Goal: Task Accomplishment & Management: Manage account settings

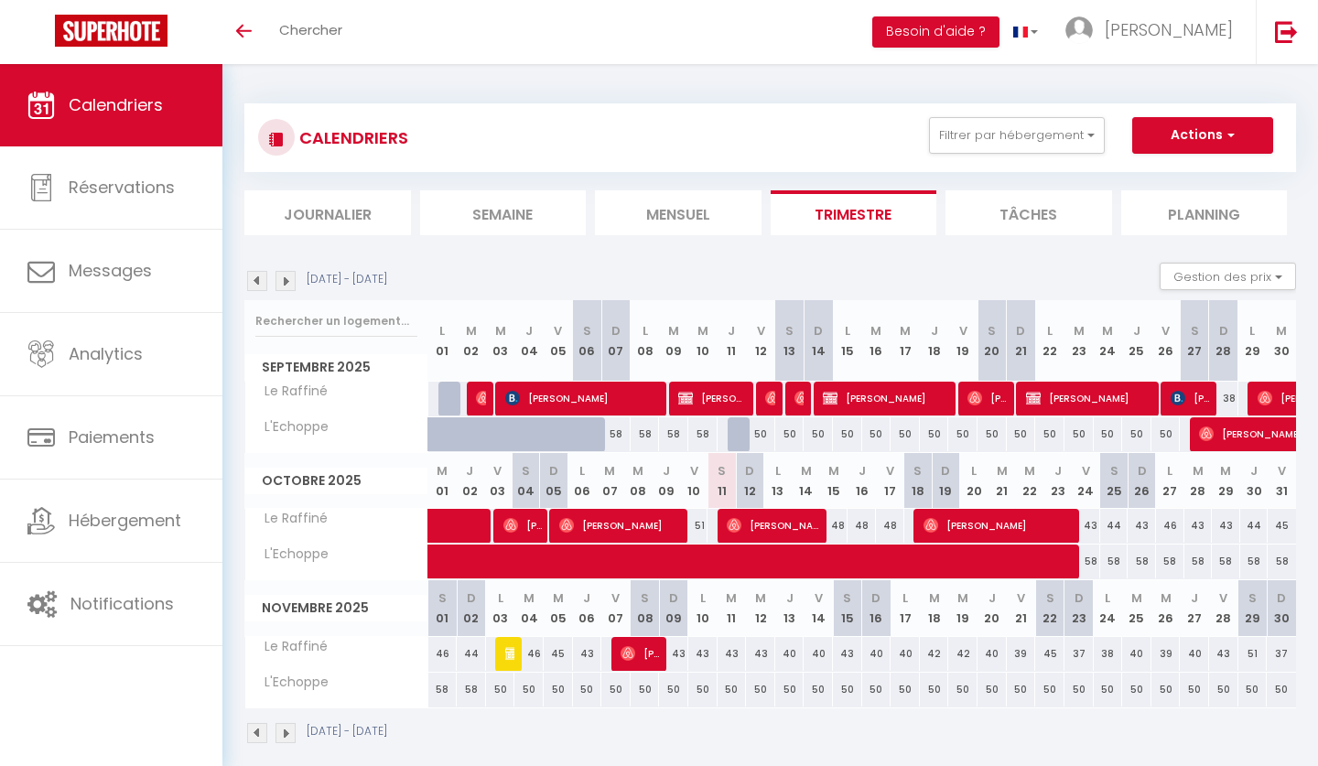
click at [695, 129] on div "CALENDRIERS Filtrer par hébergement Tous L'Echoppe Le Raffiné Effacer Sauvegard…" at bounding box center [770, 137] width 1024 height 41
click at [679, 130] on div "CALENDRIERS Filtrer par hébergement Tous L'Echoppe Le Raffiné Effacer Sauvegard…" at bounding box center [770, 137] width 1024 height 41
click at [617, 518] on span "[PERSON_NAME]" at bounding box center [622, 525] width 127 height 35
select select "OK"
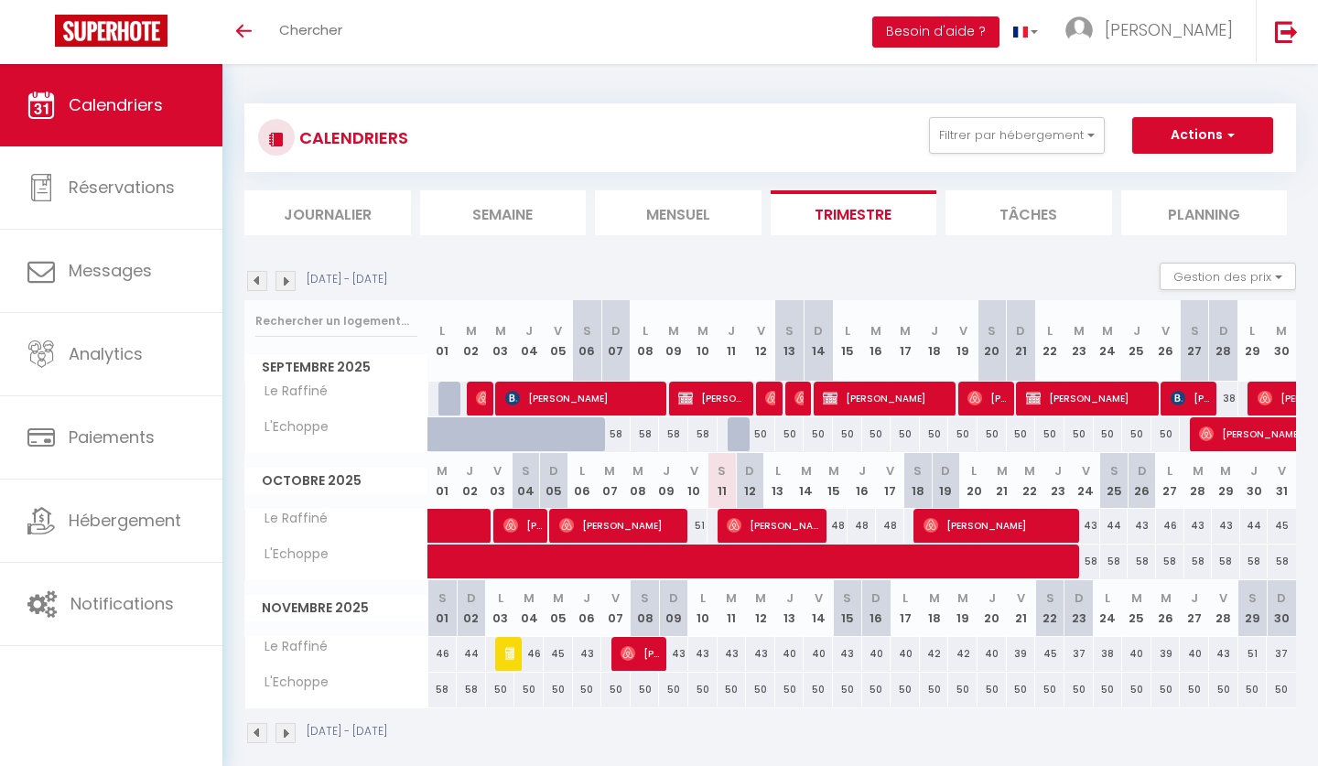
select select "1"
select select "0"
select select "1"
select select
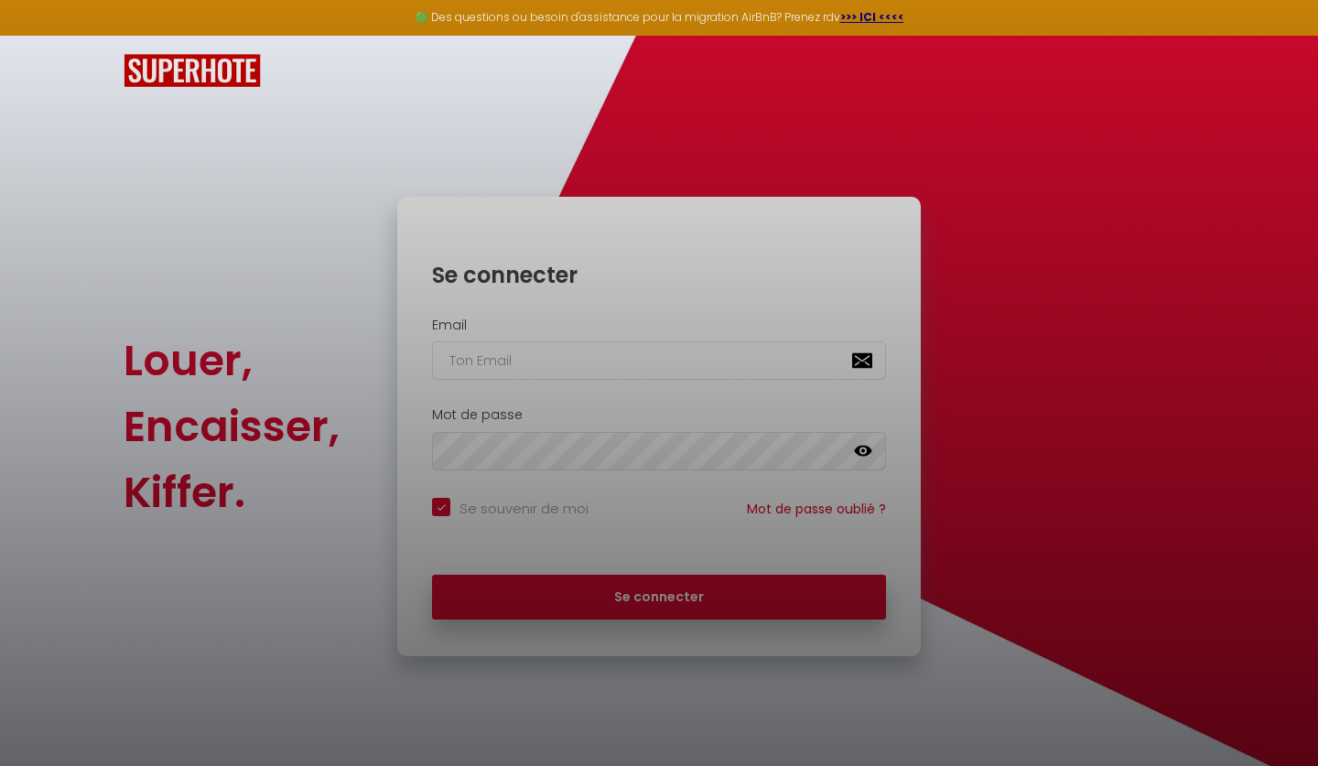
checkbox input "true"
click at [575, 346] on div at bounding box center [659, 383] width 1318 height 766
click at [547, 352] on div at bounding box center [659, 383] width 1318 height 766
click at [298, 338] on div at bounding box center [659, 383] width 1318 height 766
click at [460, 347] on div at bounding box center [659, 383] width 1318 height 766
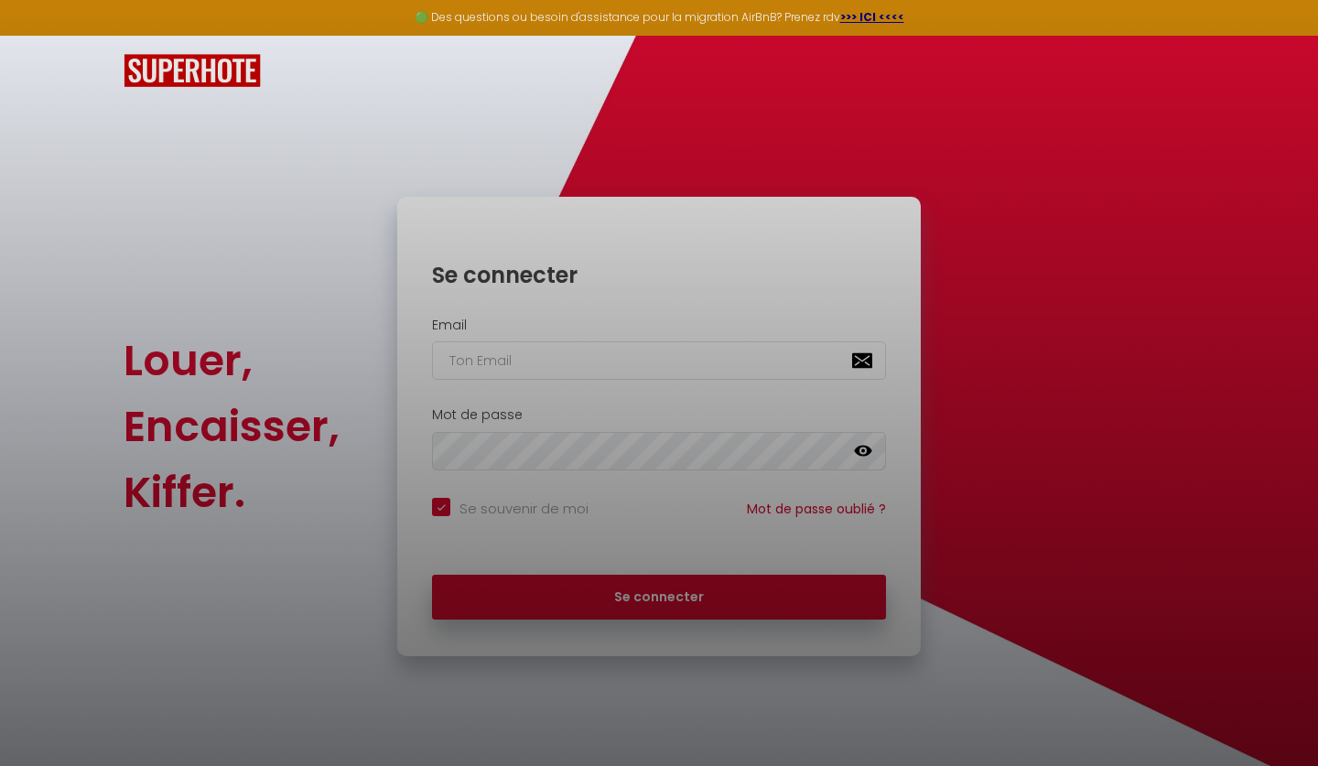
click at [635, 361] on div at bounding box center [659, 383] width 1318 height 766
click at [540, 355] on div at bounding box center [659, 383] width 1318 height 766
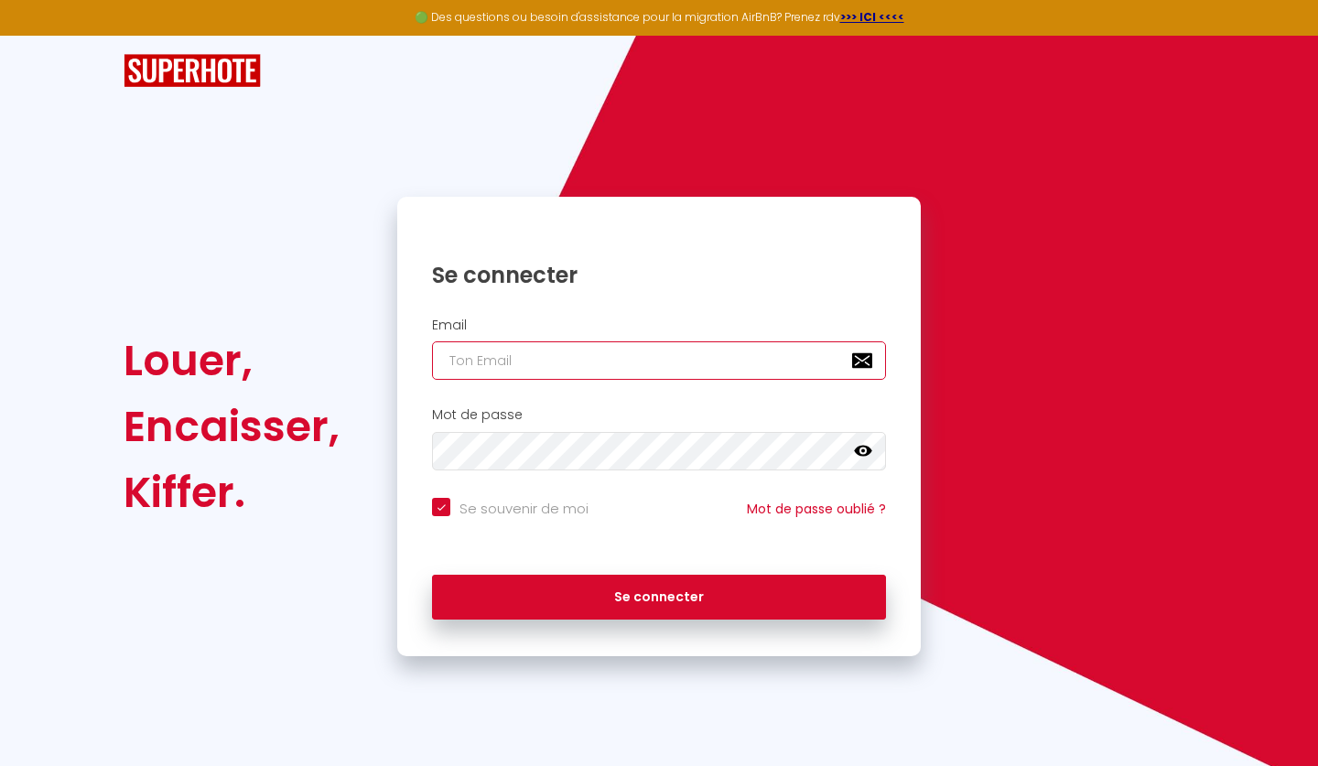
type input "l"
checkbox input "true"
type input "lo"
checkbox input "true"
type input "lou"
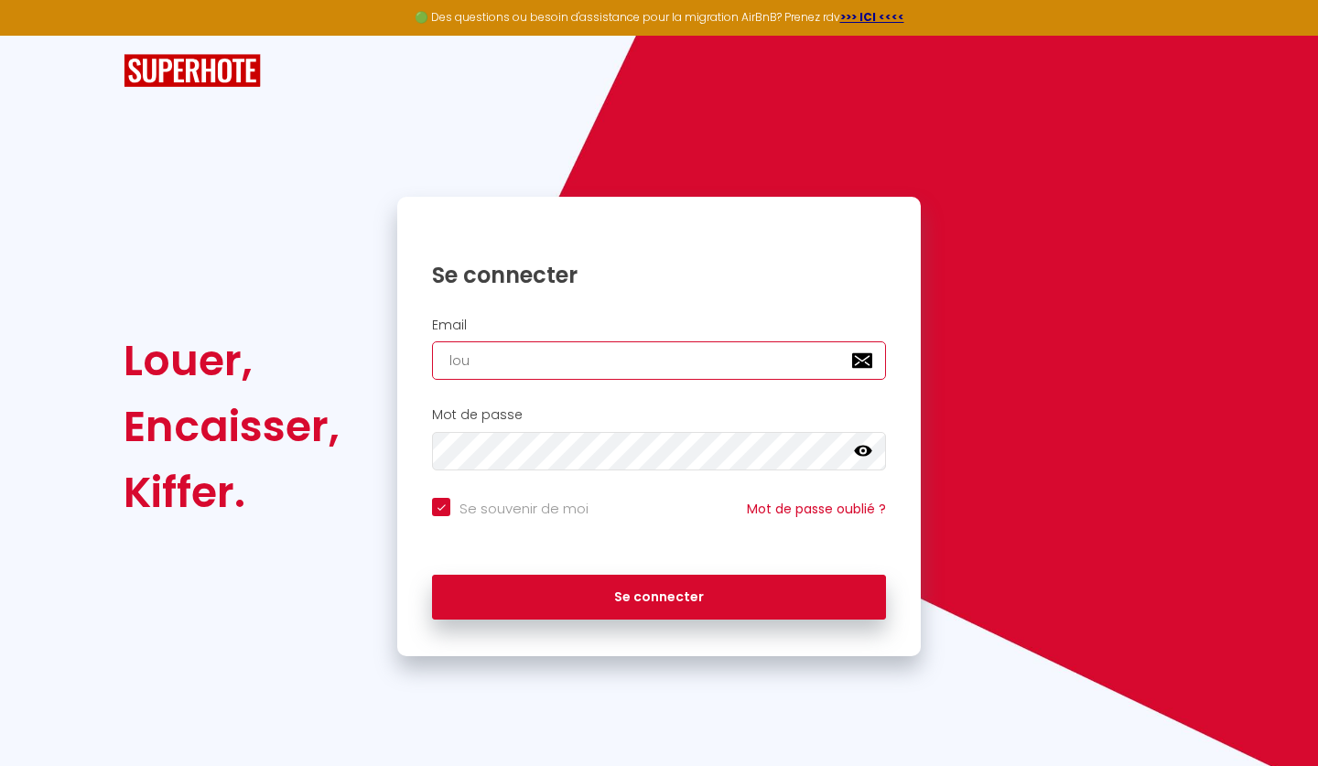
checkbox input "true"
type input "lous"
checkbox input "true"
type input "loust"
checkbox input "true"
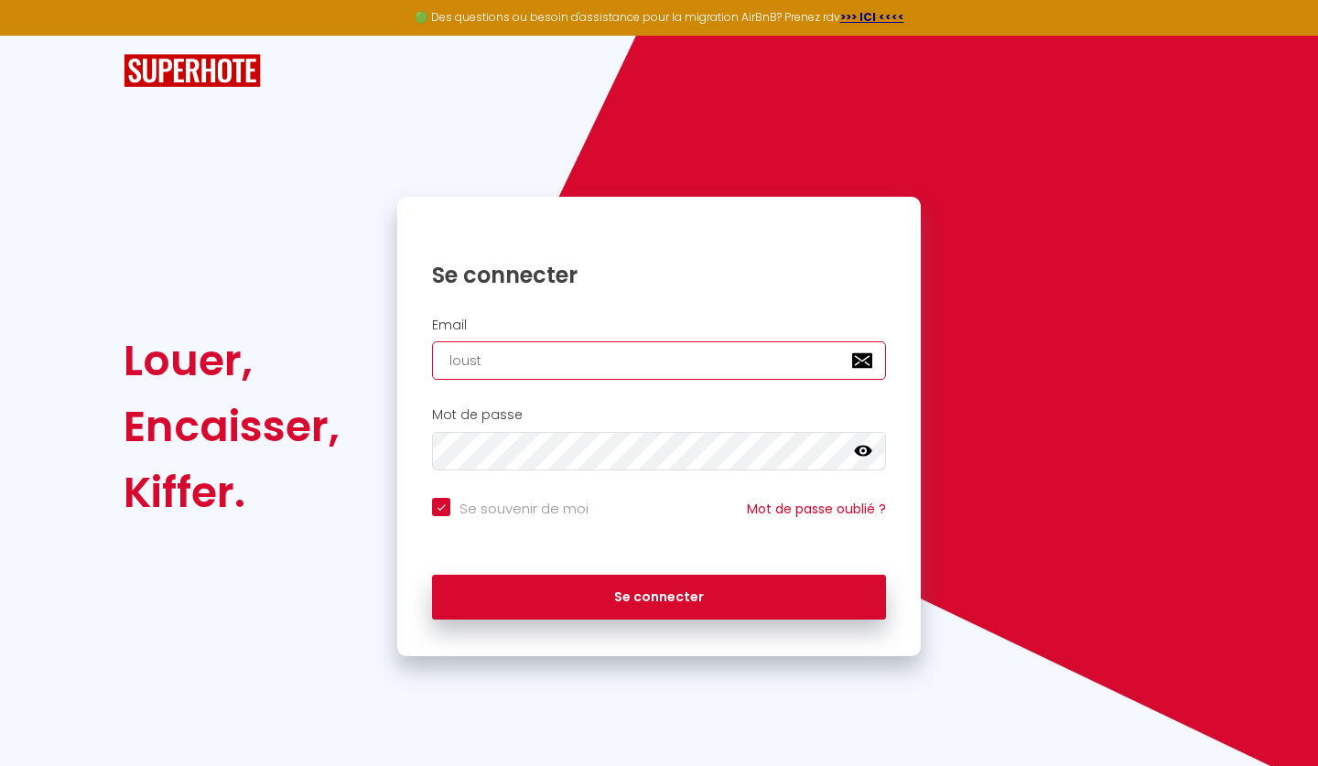
type input "lousta"
checkbox input "true"
type input "loustal"
checkbox input "true"
type input "loustalo"
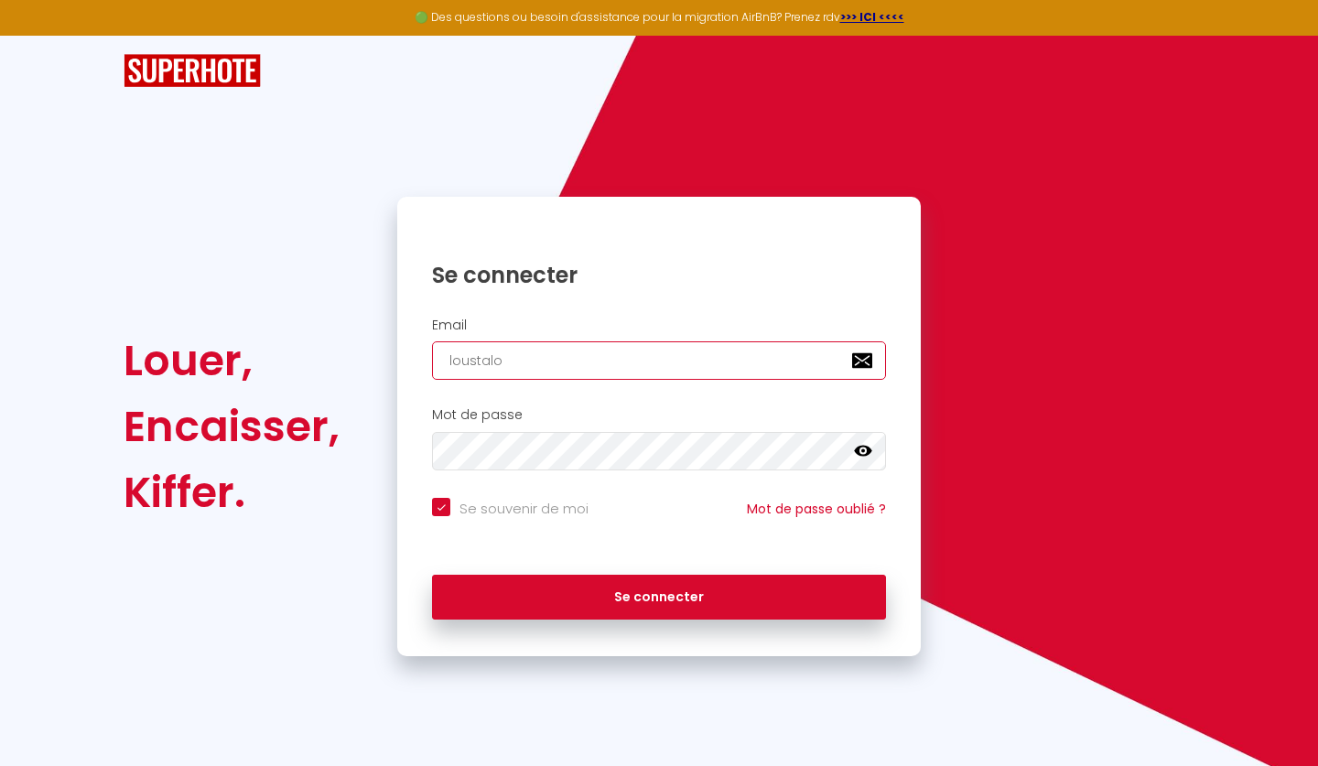
checkbox input "true"
type input "loustaloc"
checkbox input "true"
type input "loustaloc@"
checkbox input "true"
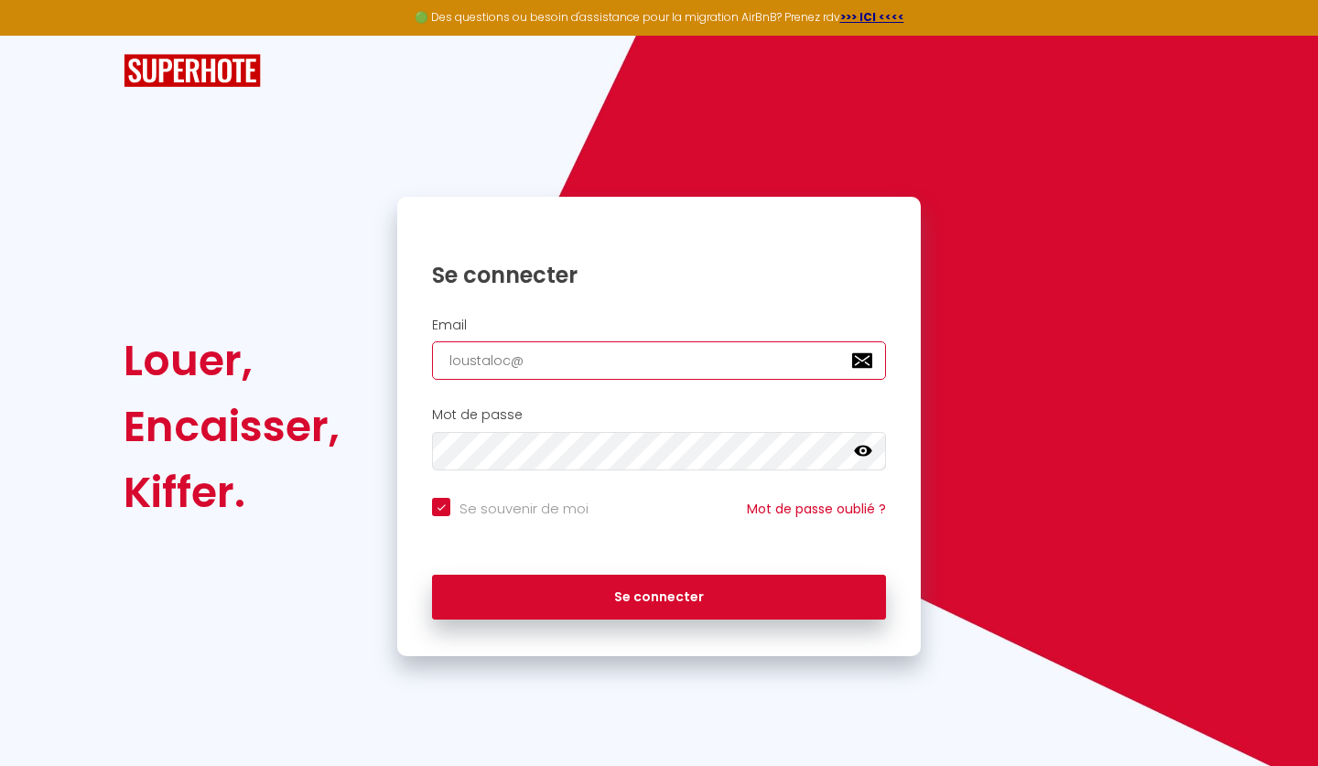
type input "loustaloc@g"
checkbox input "true"
type input "loustaloc@gm"
checkbox input "true"
type input "loustaloc@gma"
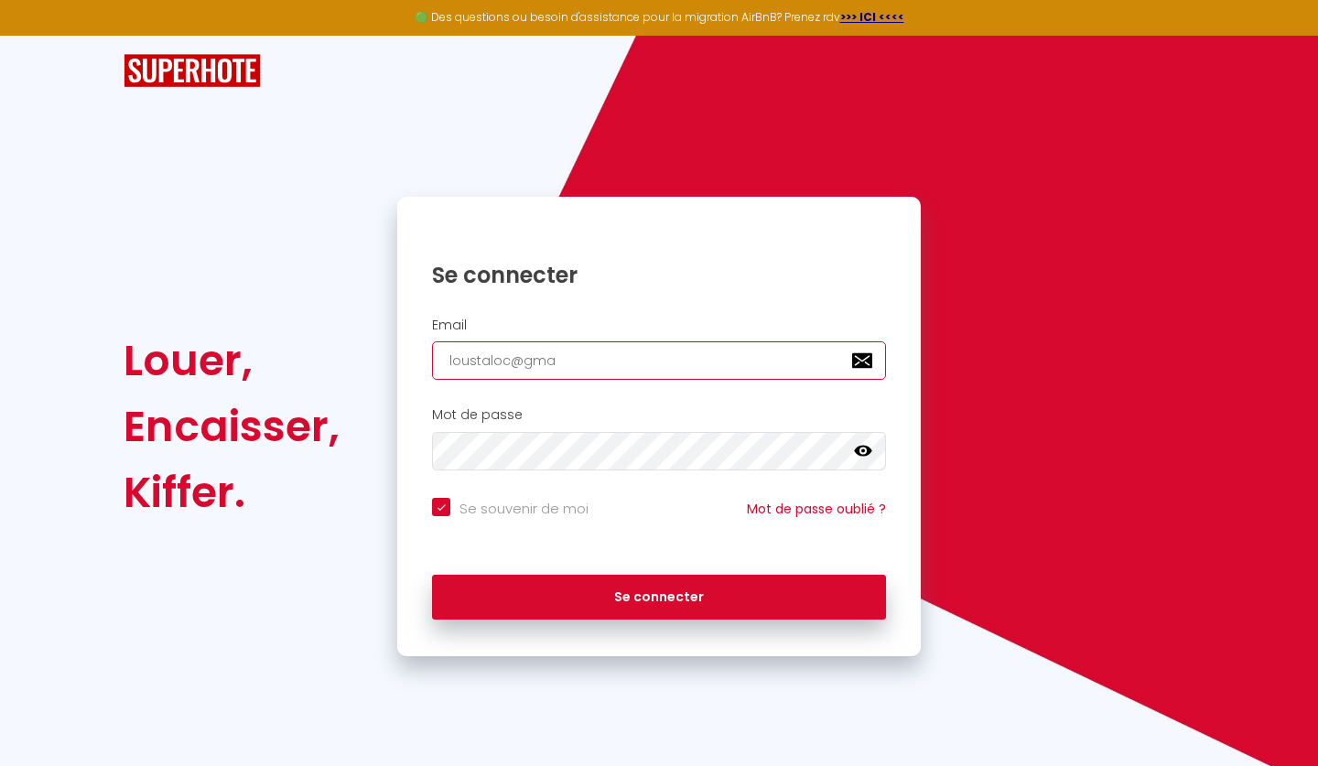
checkbox input "true"
type input "loustaloc@gmai"
checkbox input "true"
type input "loustaloc@gmail"
checkbox input "true"
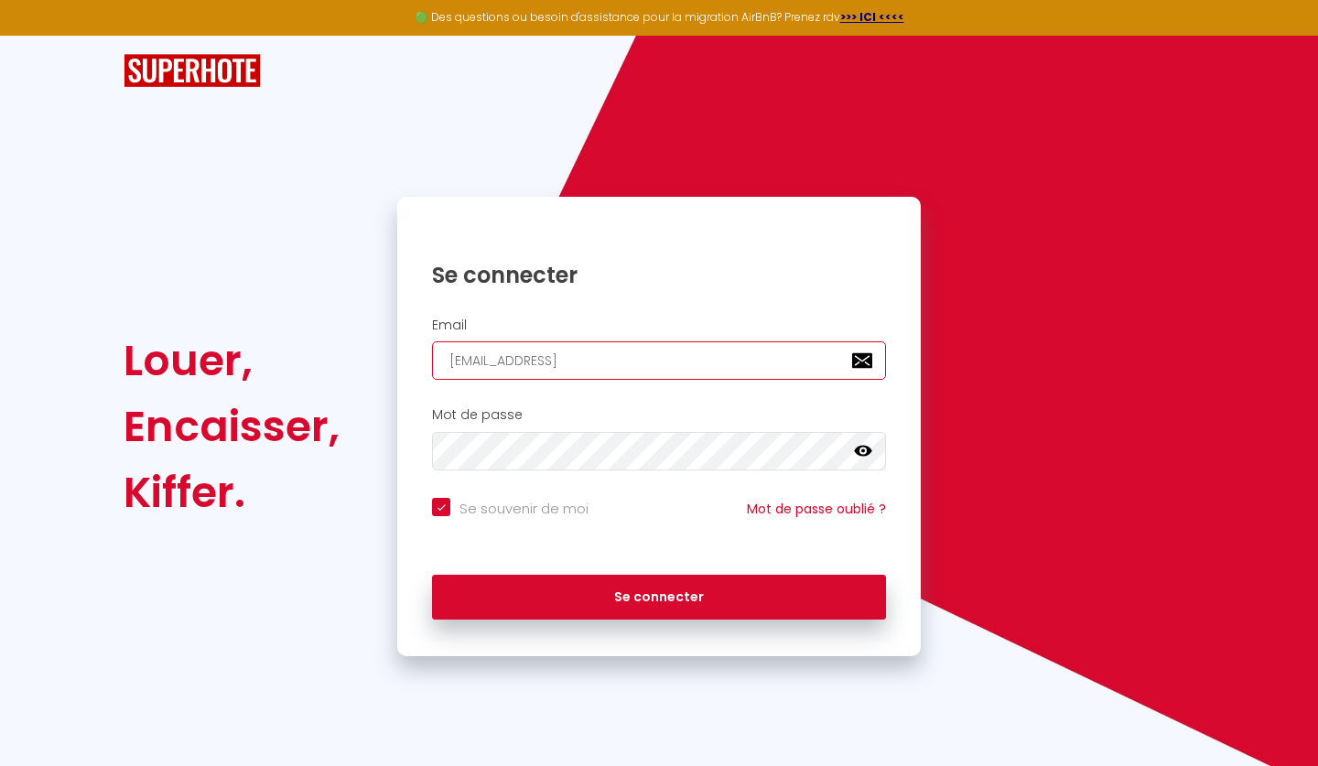
type input "loustaloc@gmail."
checkbox input "true"
type input "loustaloc@gmail.c"
checkbox input "true"
type input "loustaloc@gmail.co"
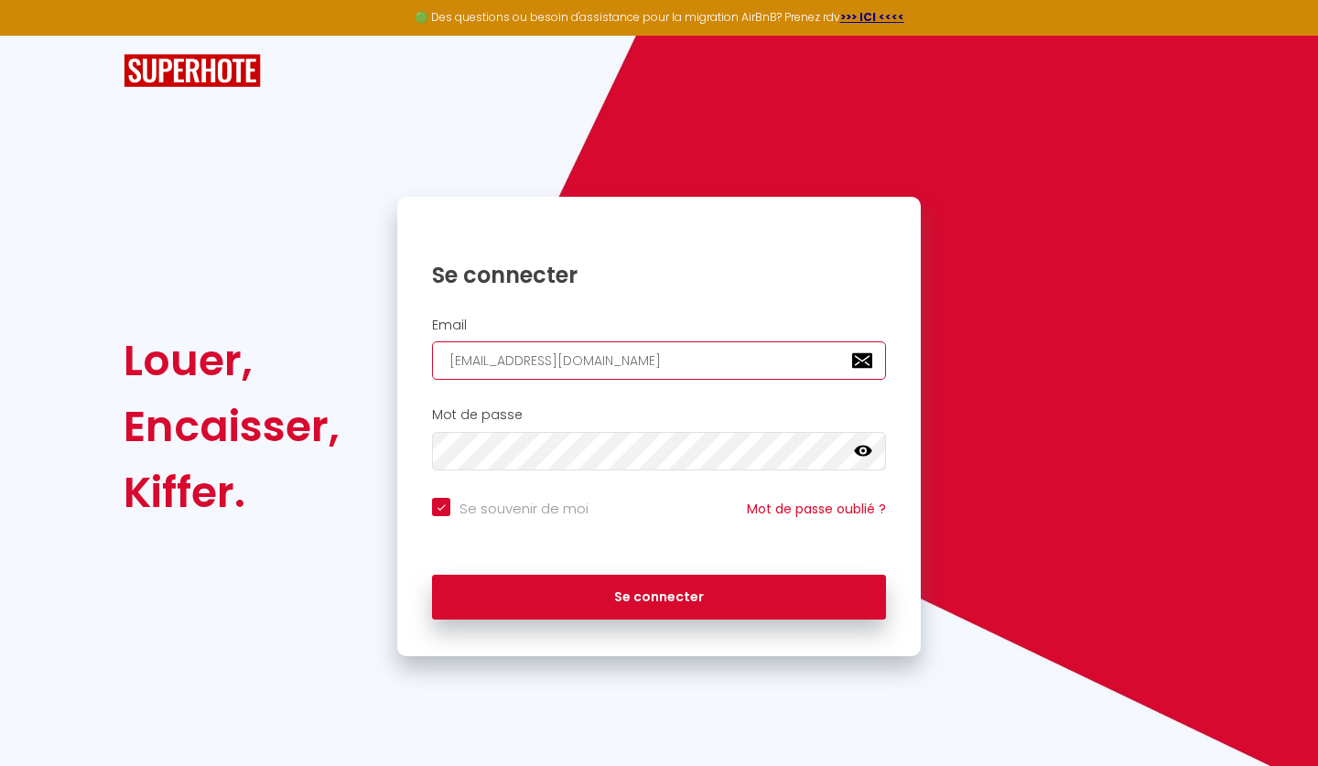
checkbox input "true"
type input "[EMAIL_ADDRESS][DOMAIN_NAME]"
checkbox input "true"
type input "[EMAIL_ADDRESS][DOMAIN_NAME]"
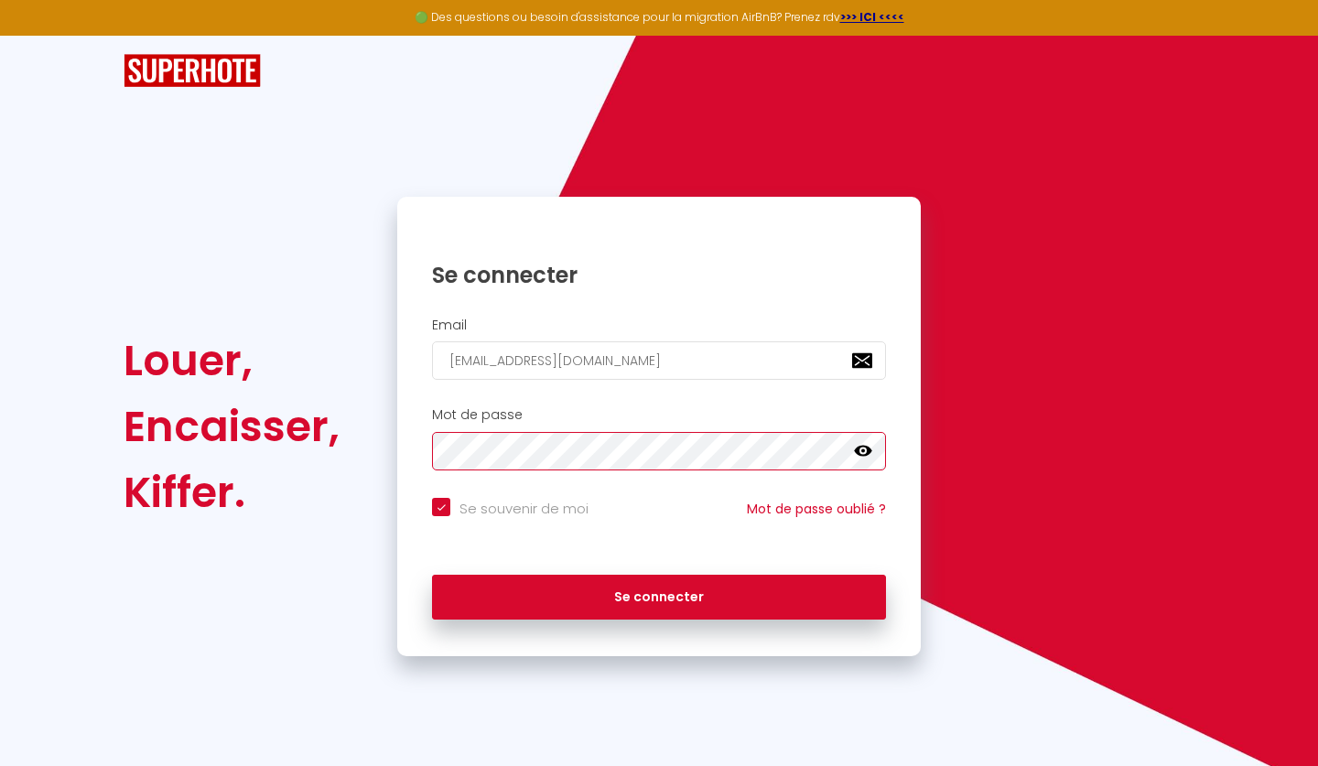
click at [659, 594] on button "Se connecter" at bounding box center [659, 598] width 454 height 46
checkbox input "true"
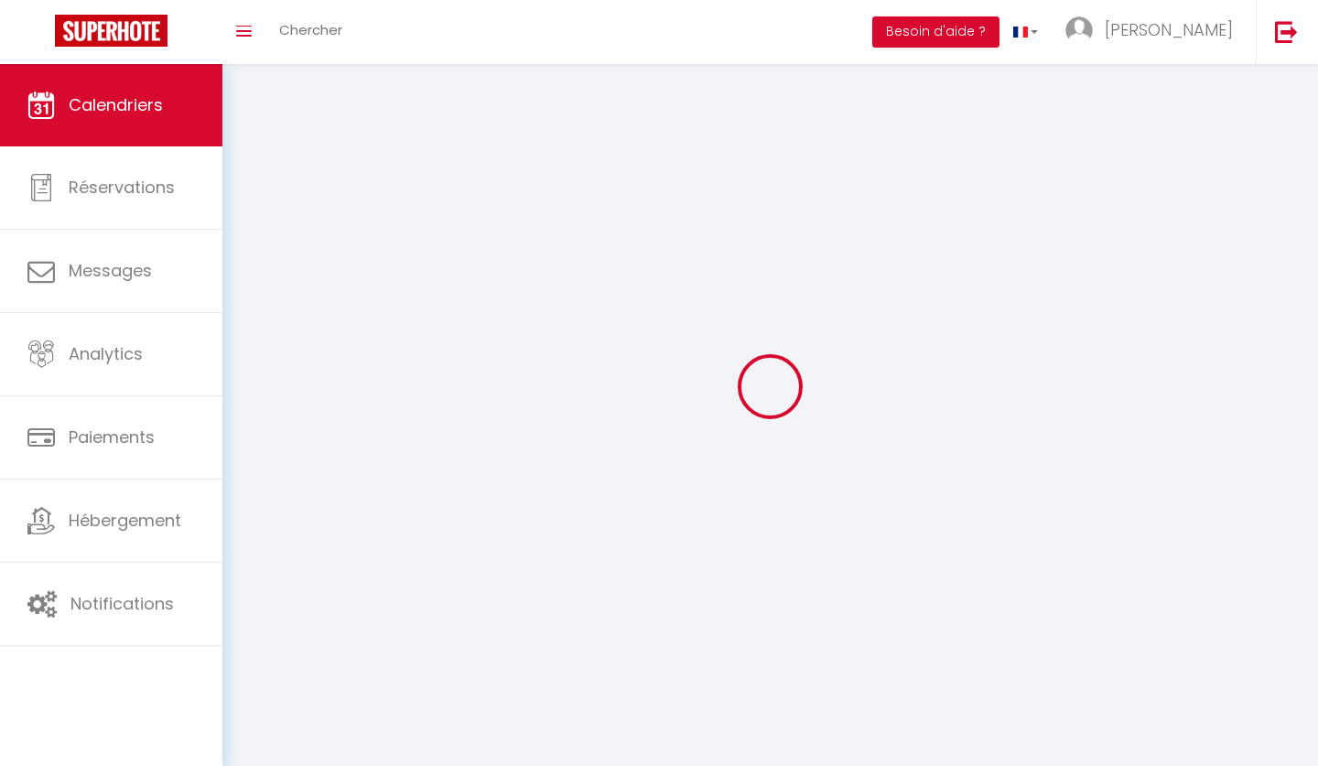
select select
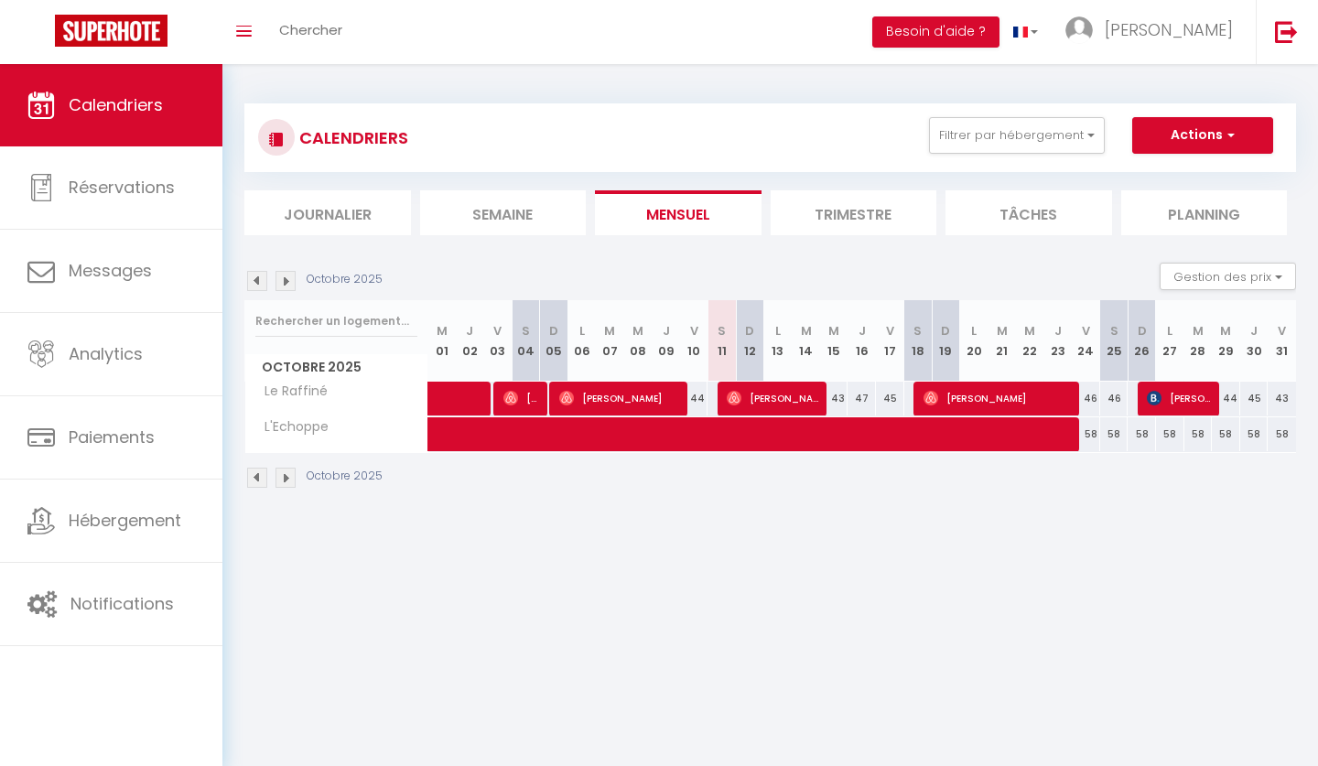
click at [754, 397] on span "[PERSON_NAME]" at bounding box center [774, 398] width 94 height 35
select select "OK"
select select "1"
select select "0"
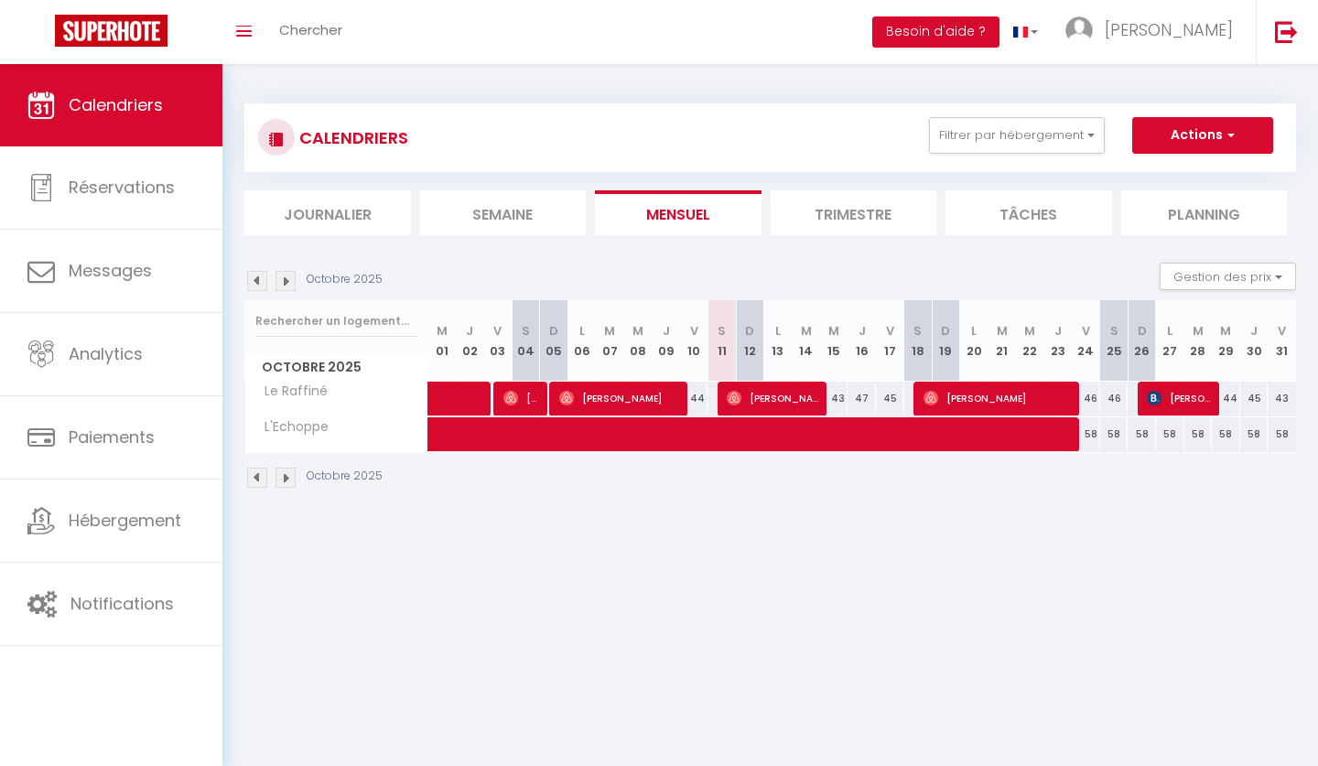
select select "1"
select select
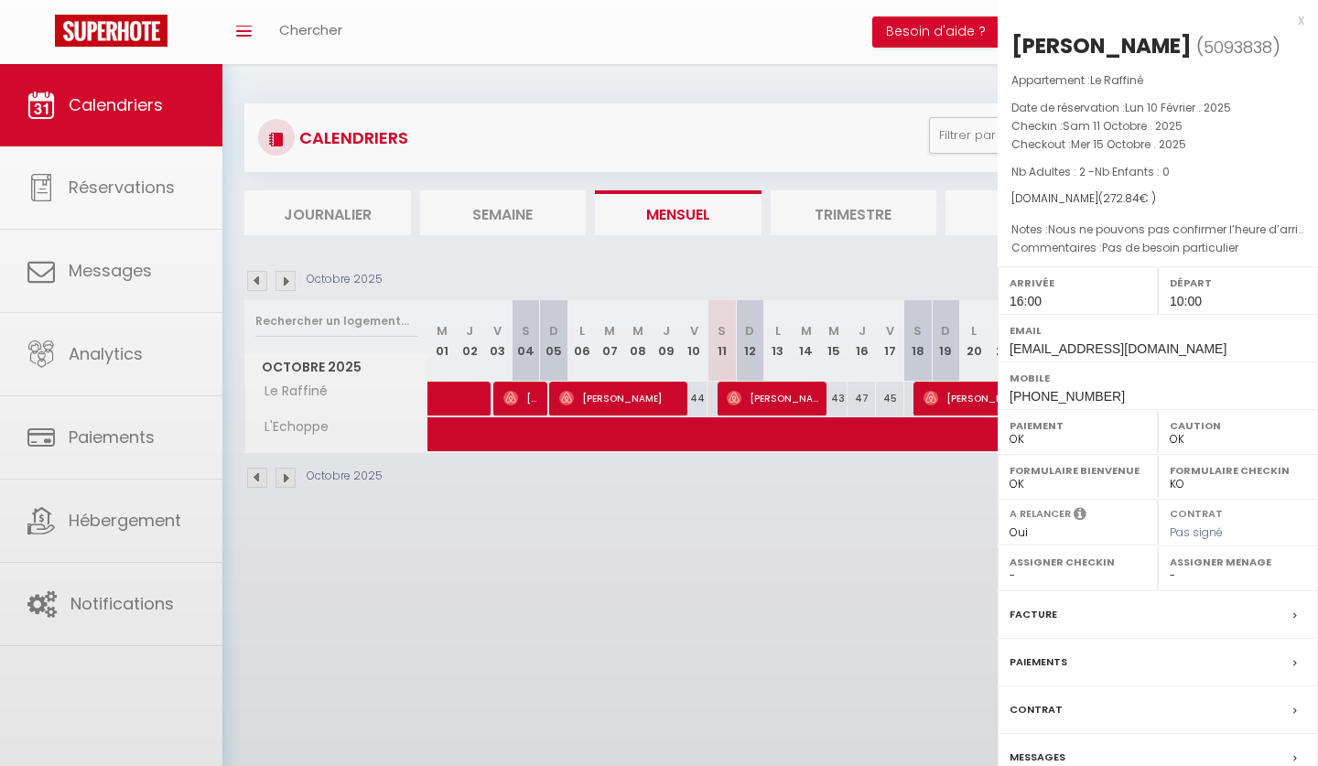
select select "19547"
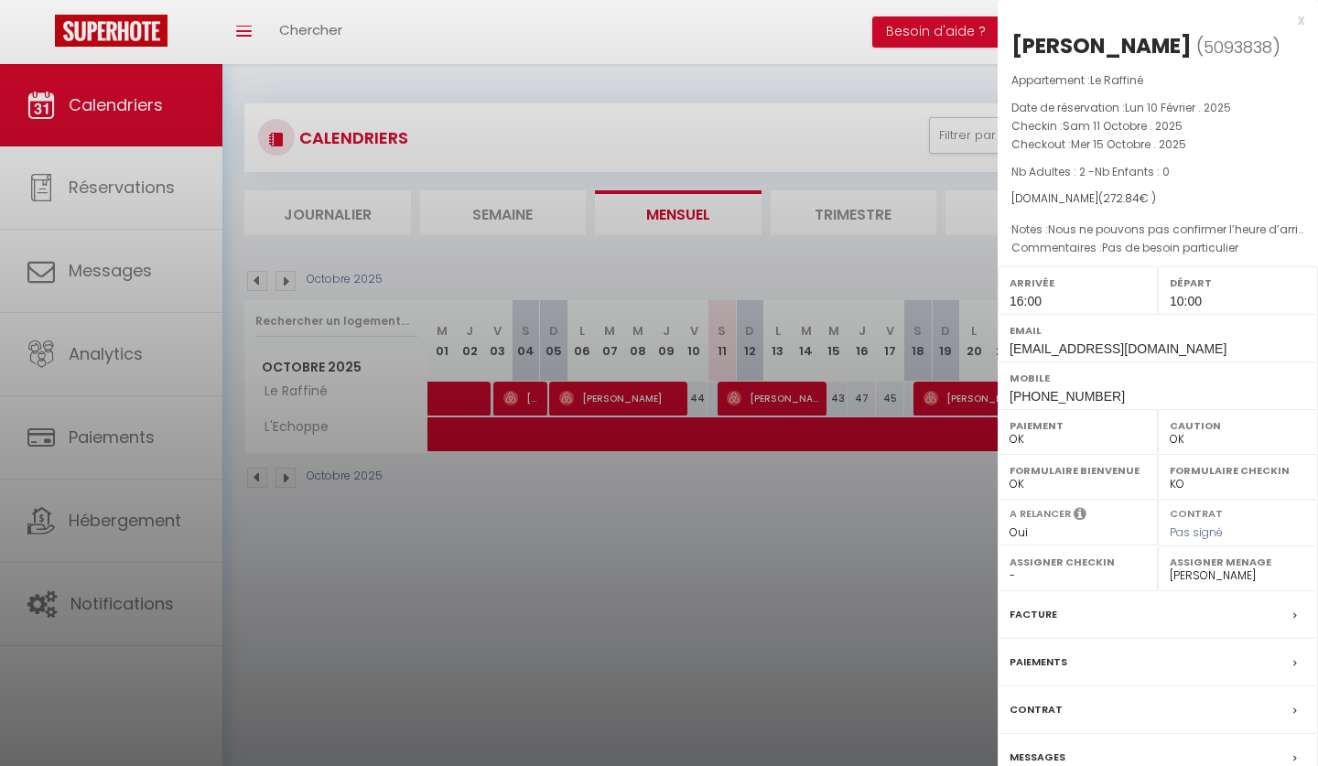
click at [1036, 614] on label "Facture" at bounding box center [1034, 614] width 48 height 19
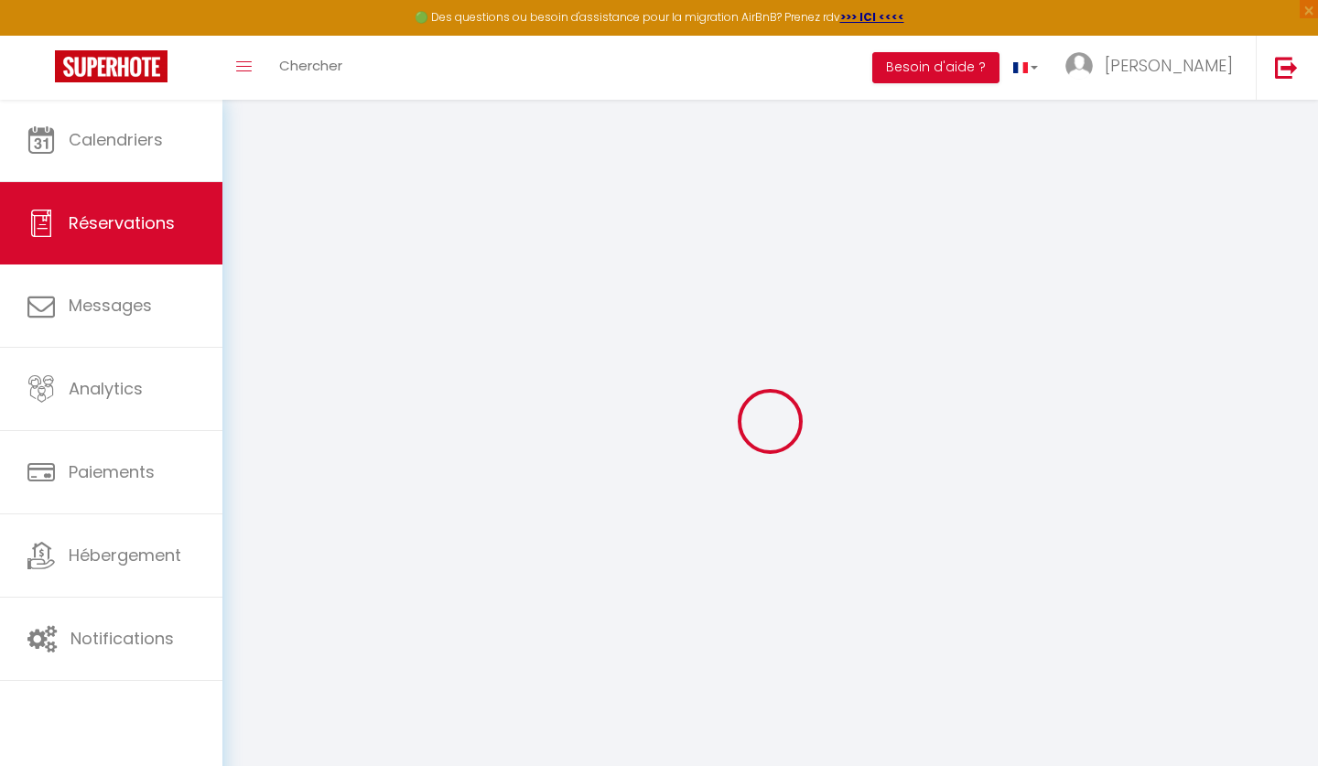
select select
checkbox input "false"
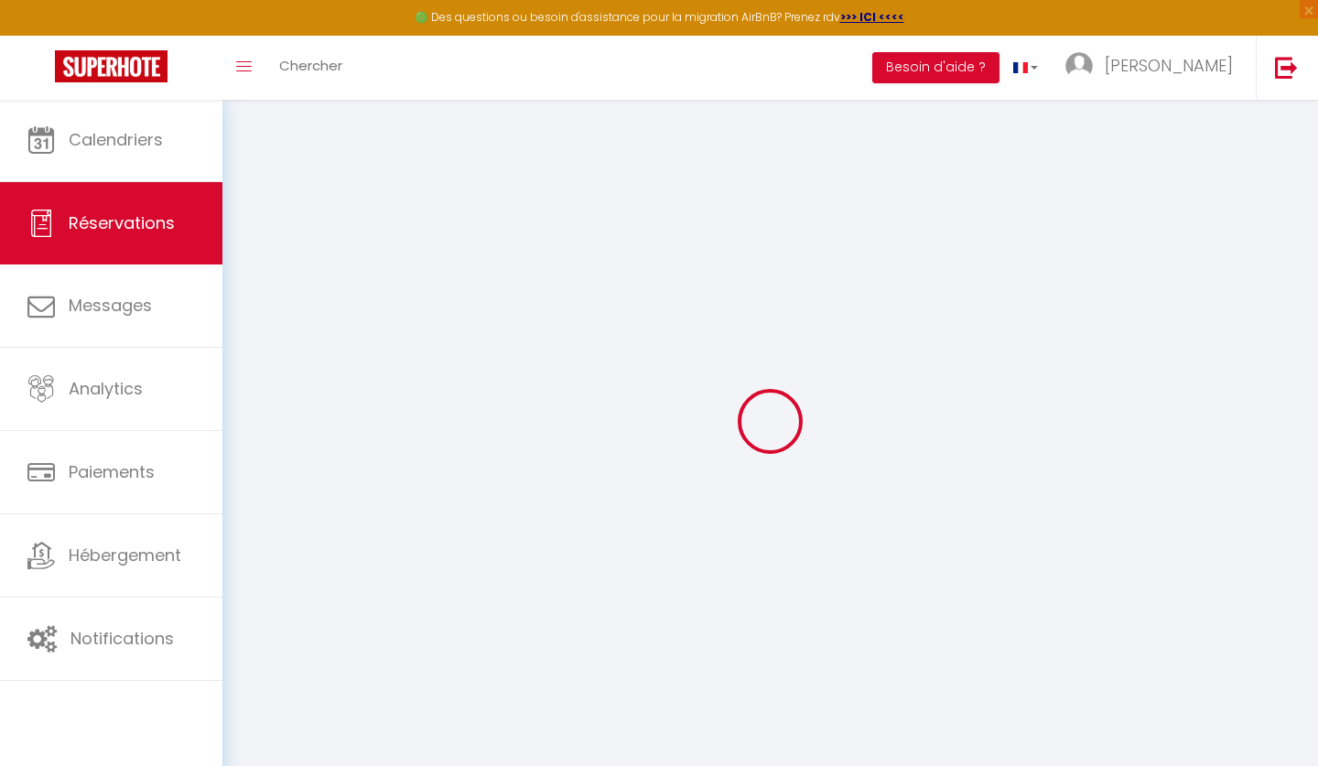
select select
checkbox input "false"
type bébé\ "Pas de besoin particulier"
type textarea "Nous ne pouvons pas confirmer l’heure d’arrivée exacte si longtemps à l’avance"
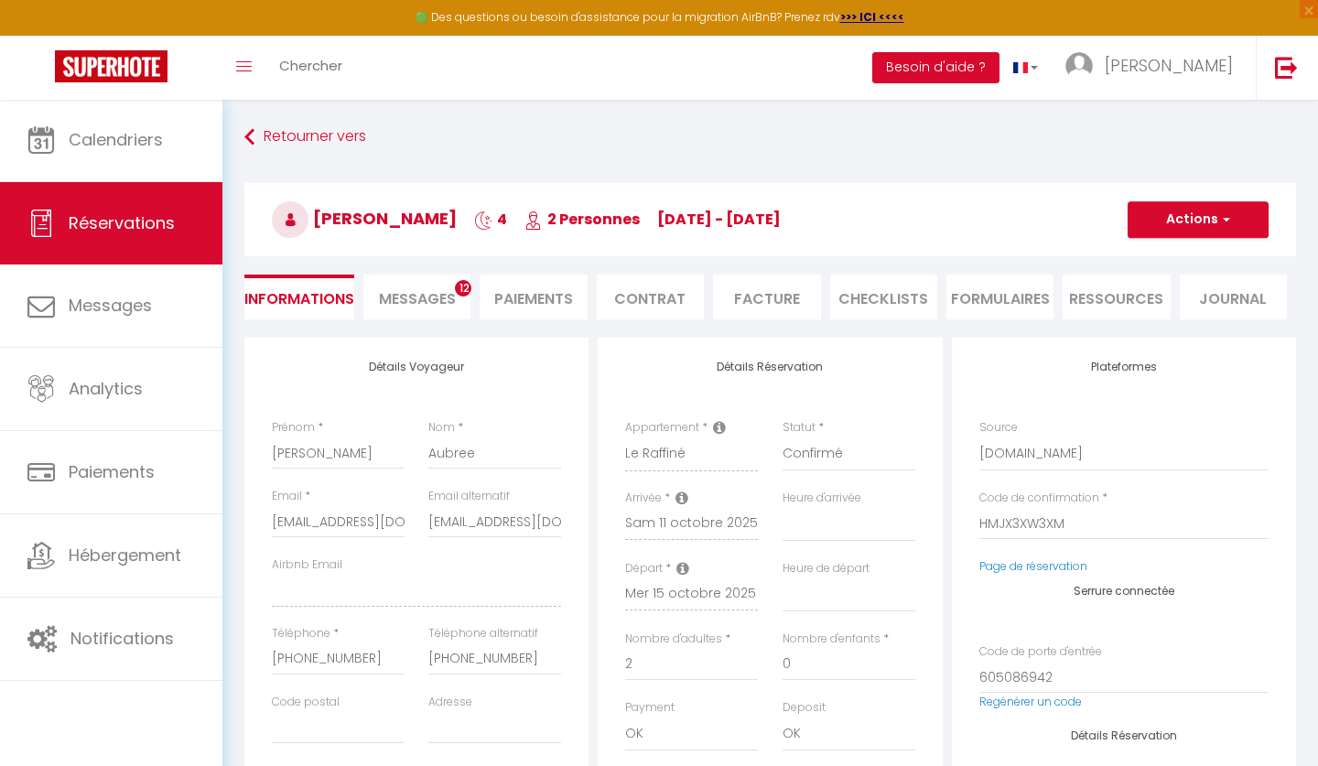
type input "37"
type input "15.84"
select select
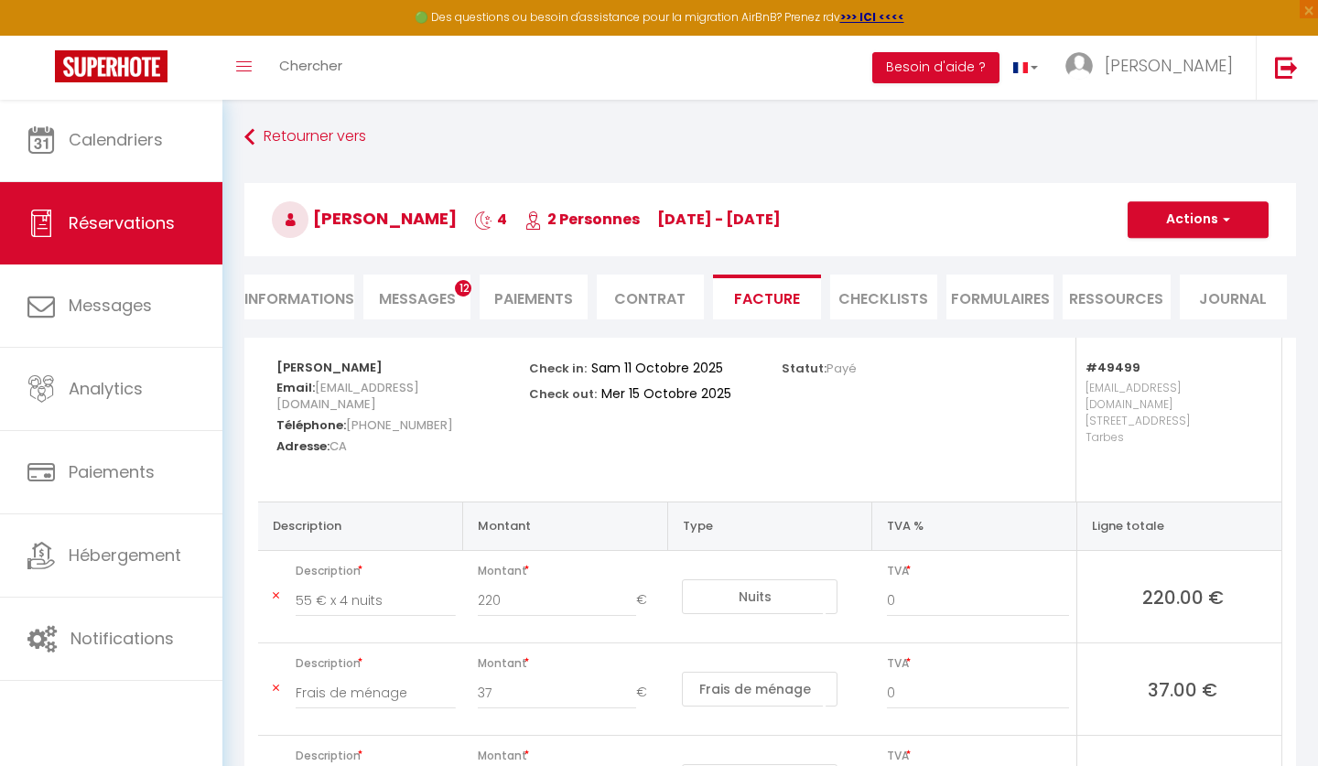
select select "16:00"
select select "10:00"
click at [316, 287] on li "Informations" at bounding box center [299, 297] width 110 height 45
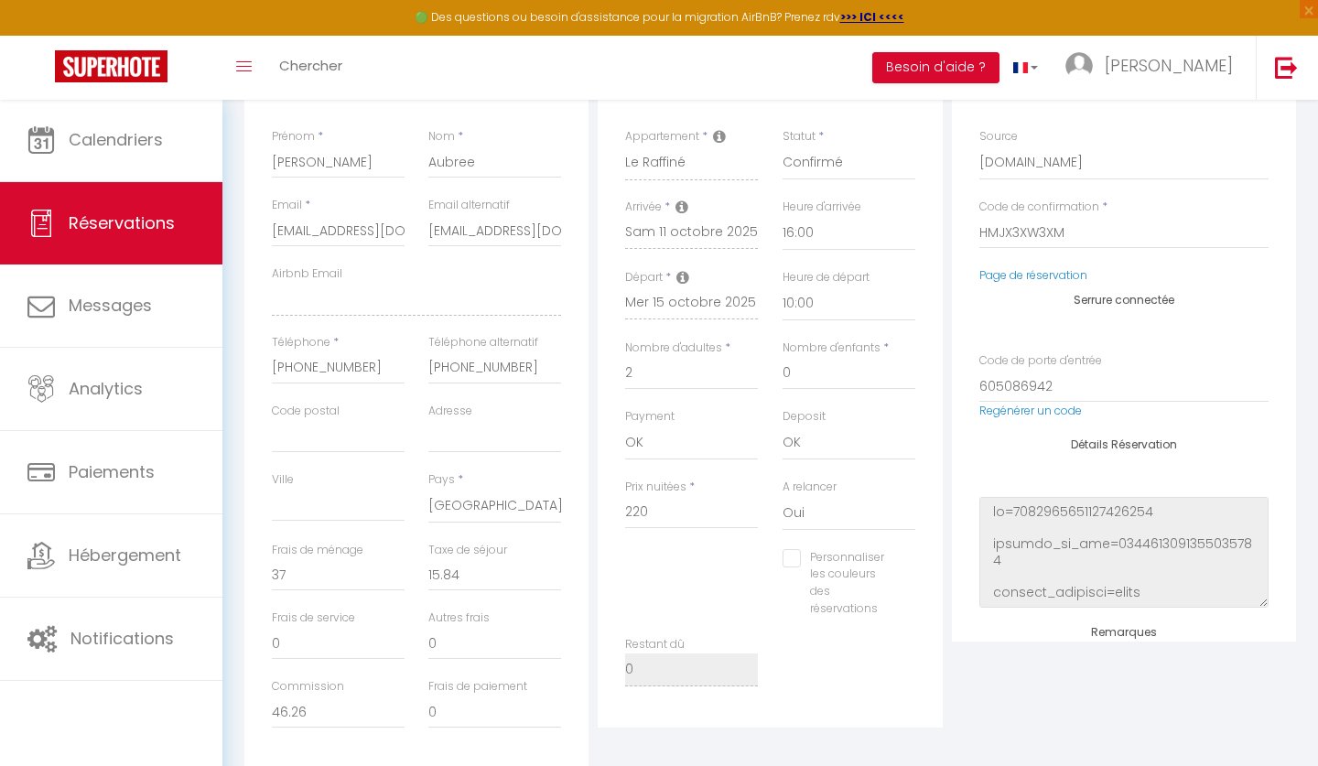
scroll to position [311, 0]
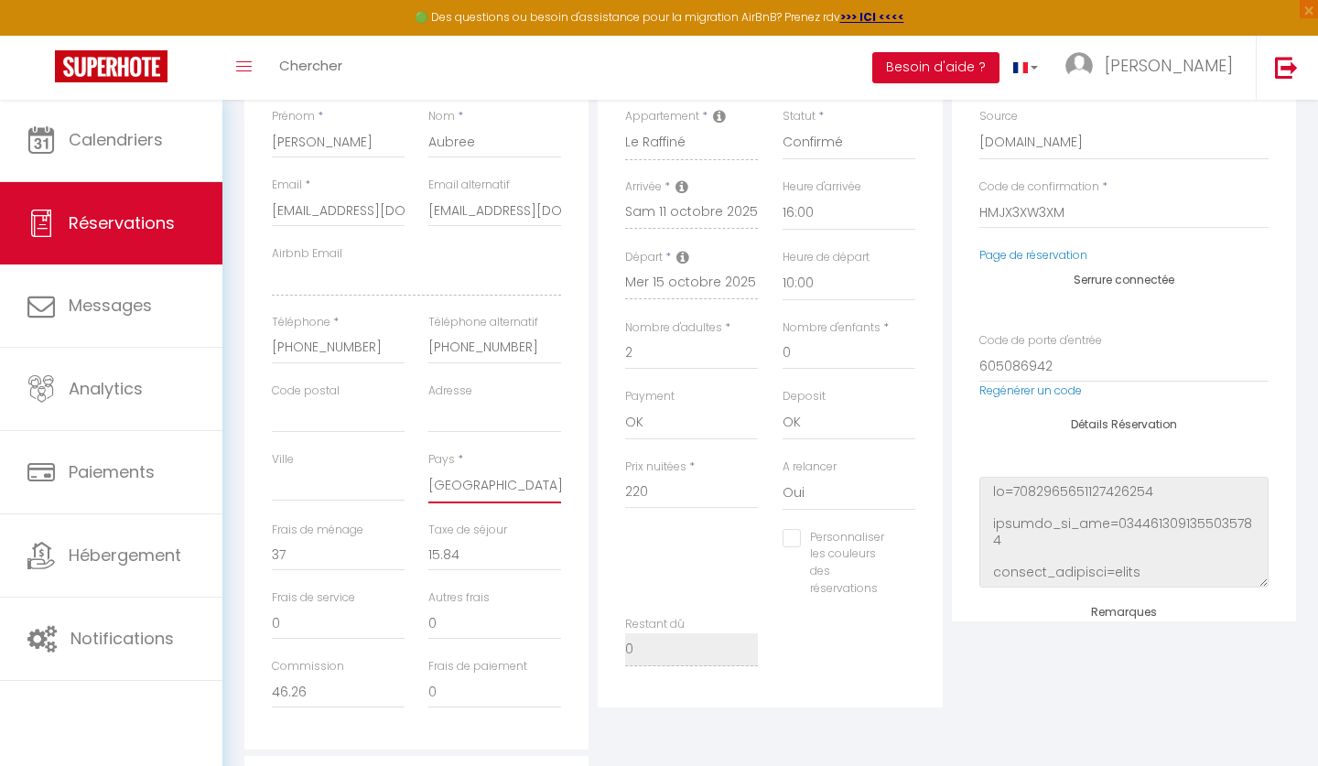
select select "FR"
checkbox input "false"
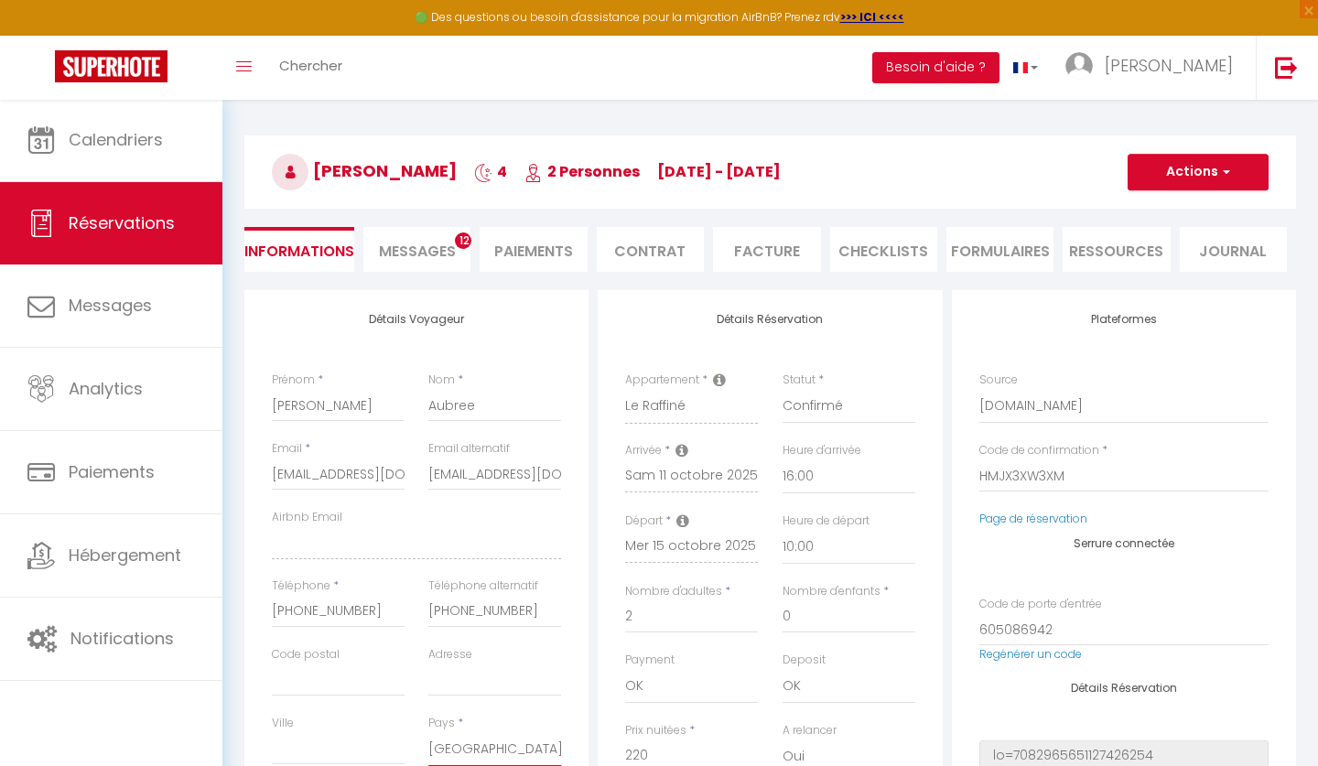
scroll to position [0, 0]
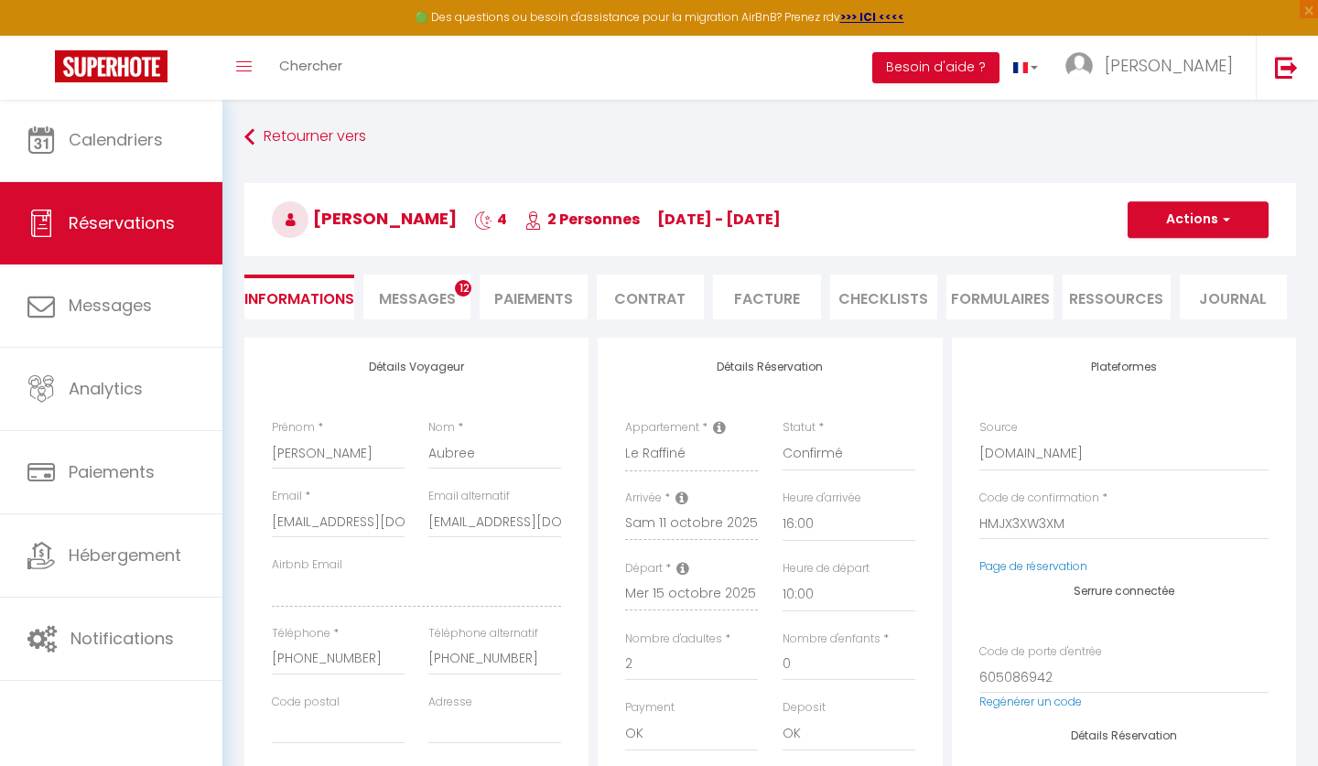
click at [1177, 217] on button "Actions" at bounding box center [1198, 219] width 141 height 37
click at [1155, 256] on link "Enregistrer" at bounding box center [1180, 260] width 145 height 24
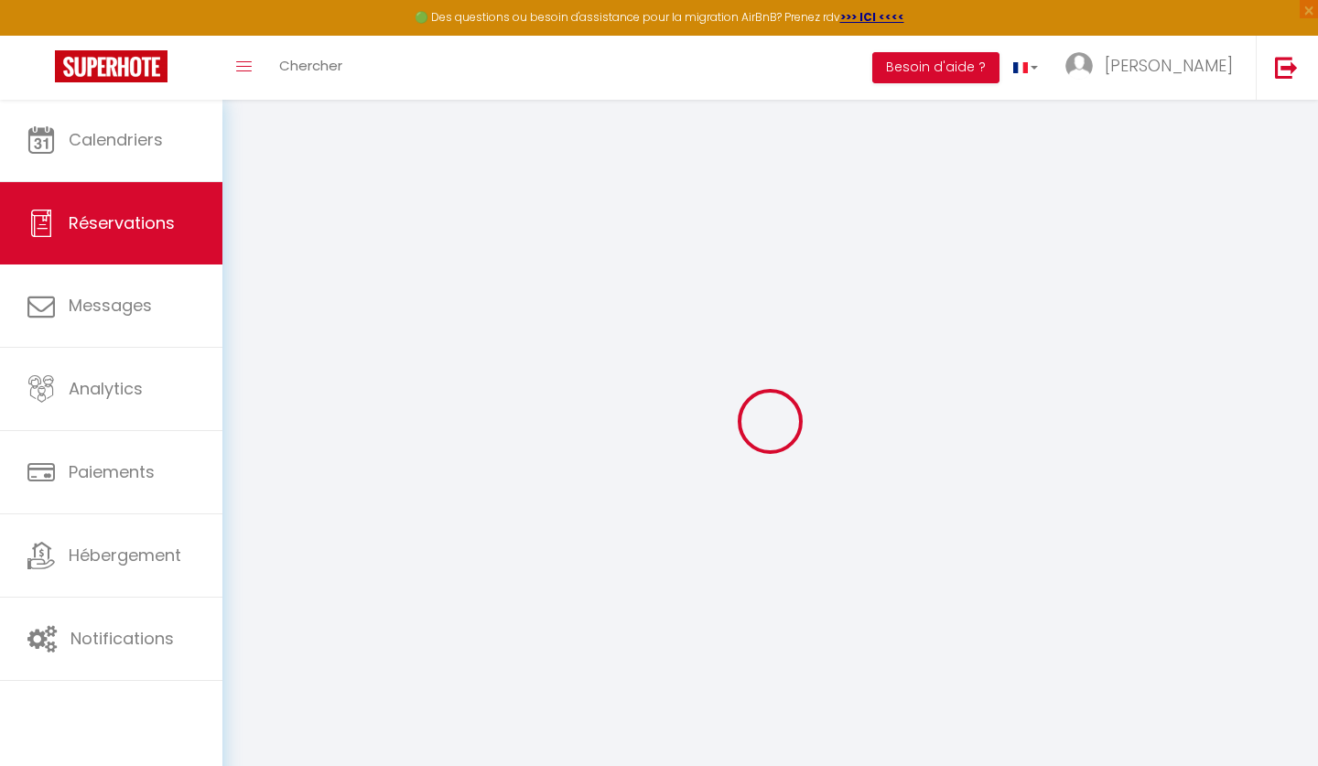
select select "not_cancelled"
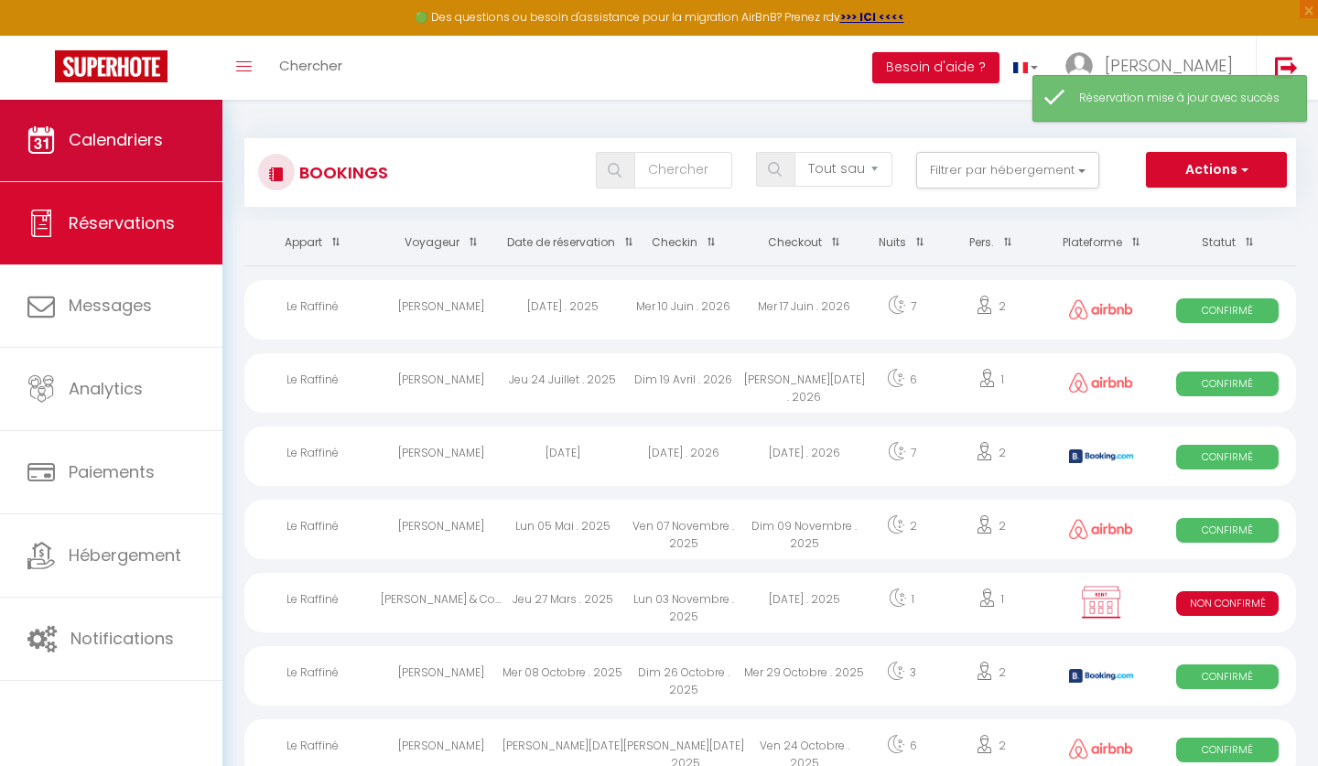
click at [102, 145] on span "Calendriers" at bounding box center [116, 139] width 94 height 23
